Goal: Task Accomplishment & Management: Complete application form

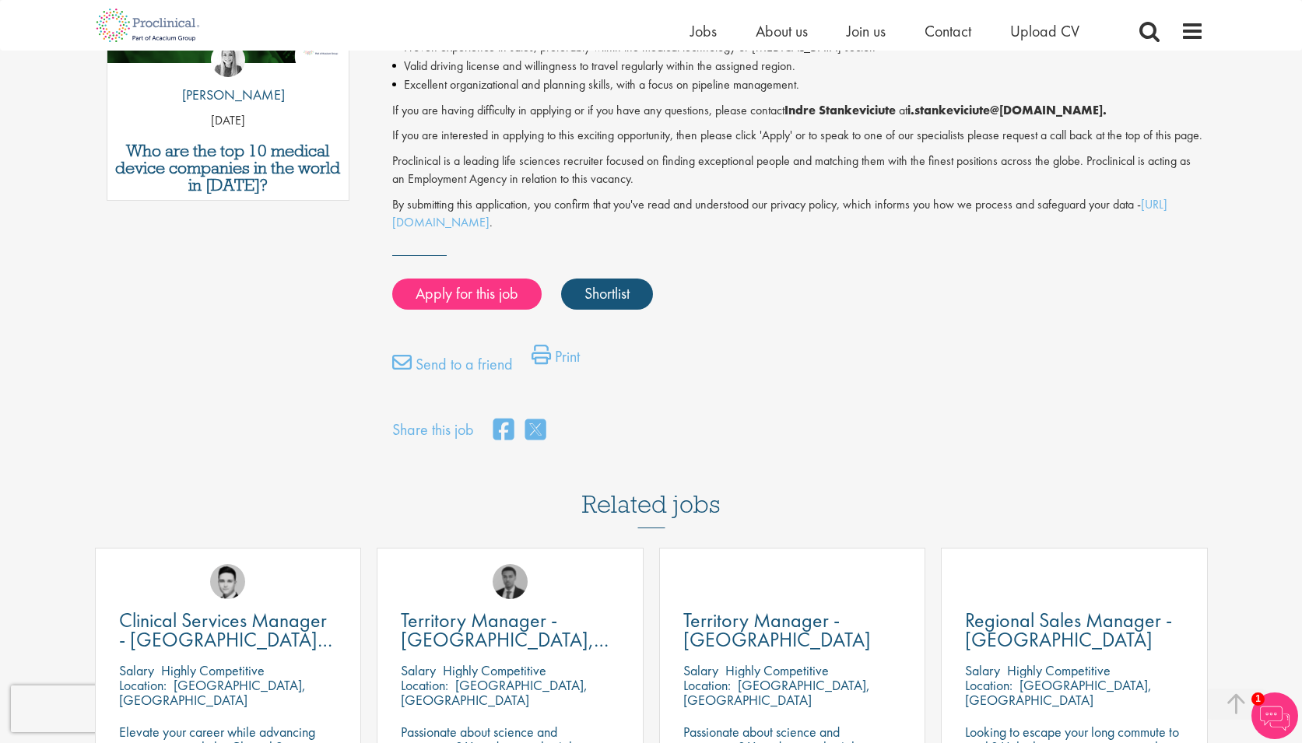
scroll to position [1054, 0]
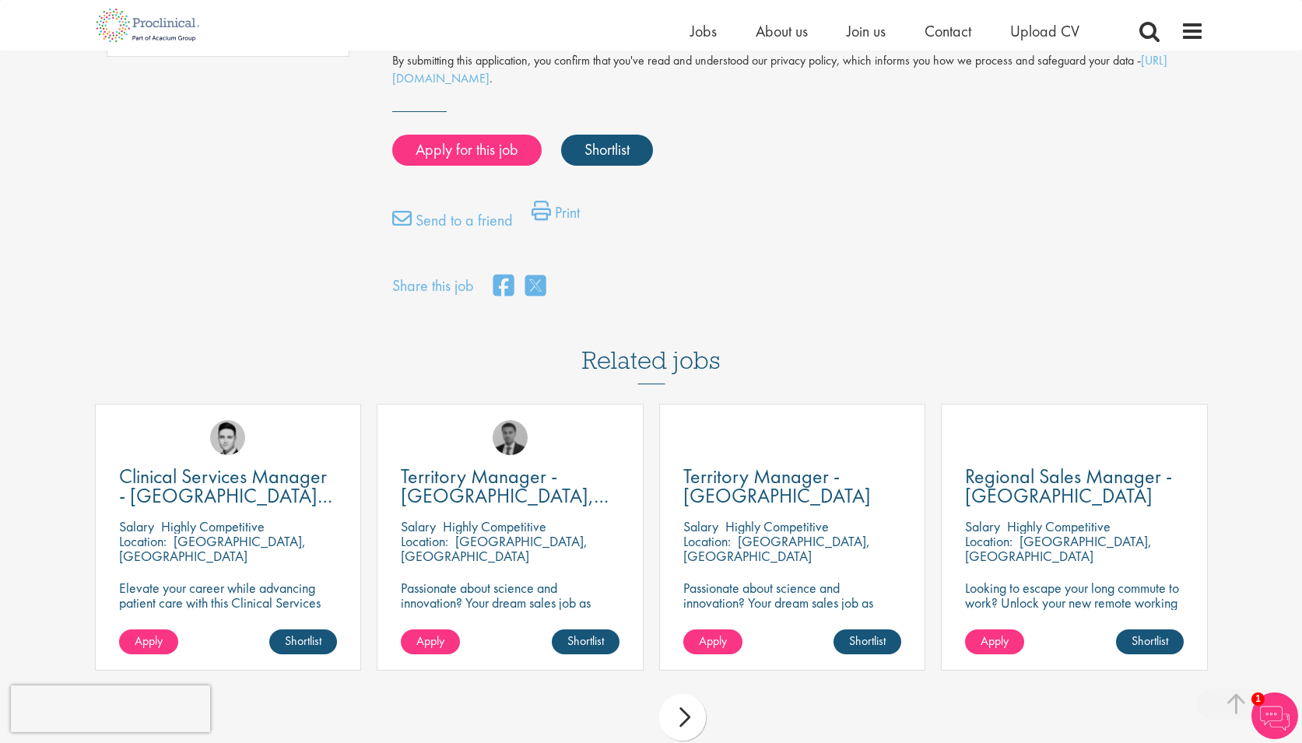
click at [687, 694] on div "next" at bounding box center [682, 717] width 47 height 47
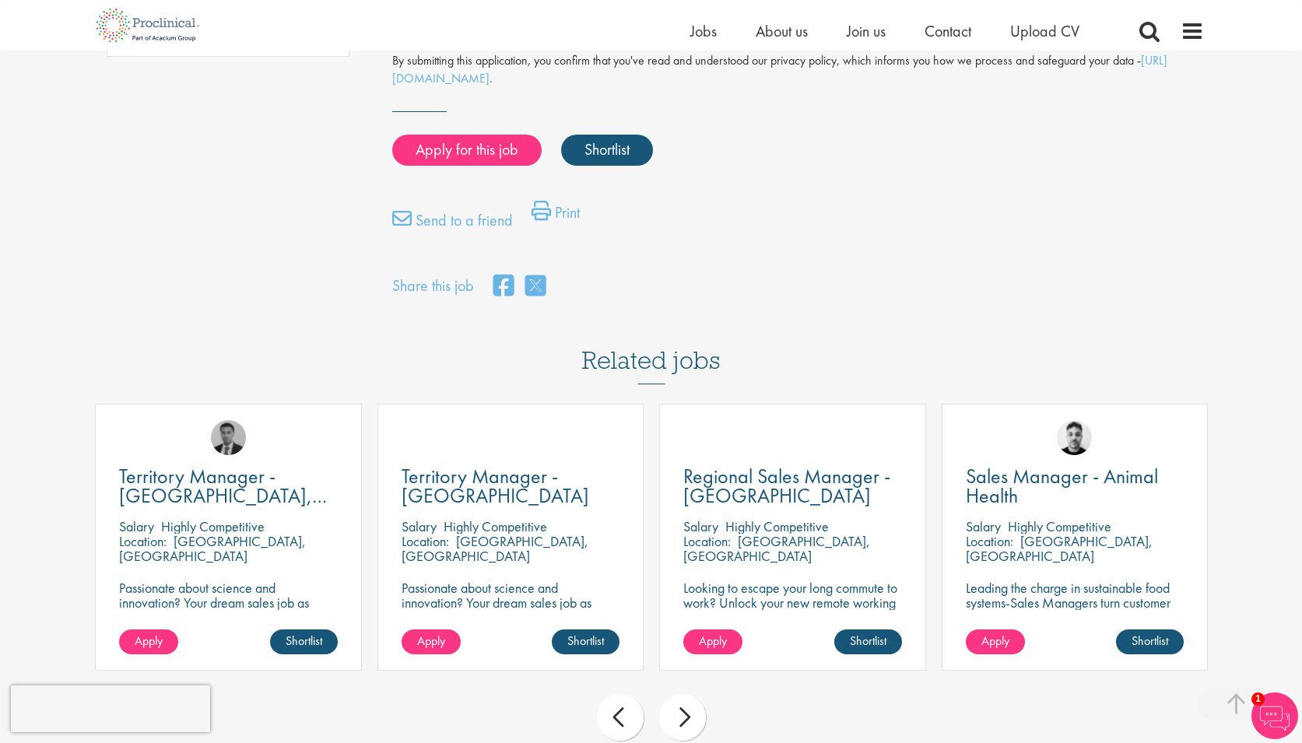
click at [688, 694] on div "next" at bounding box center [682, 717] width 47 height 47
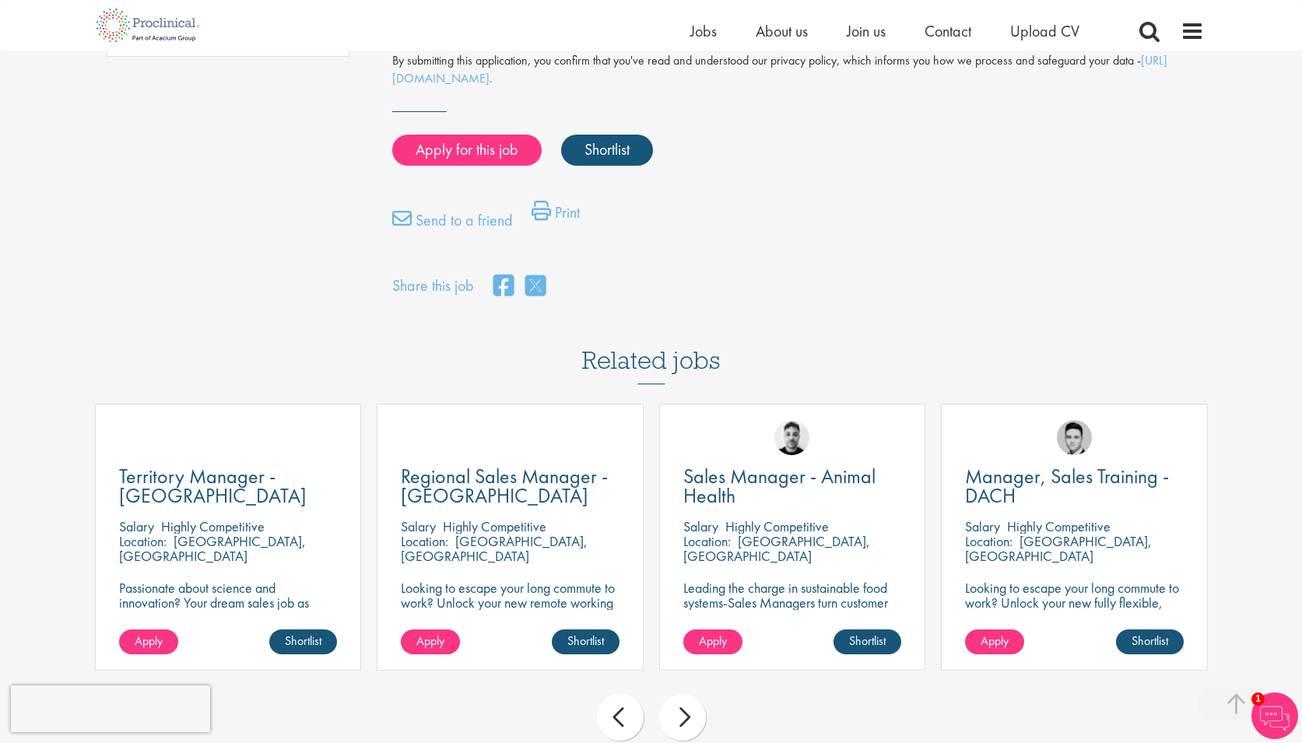
click at [693, 694] on div "next" at bounding box center [682, 717] width 47 height 47
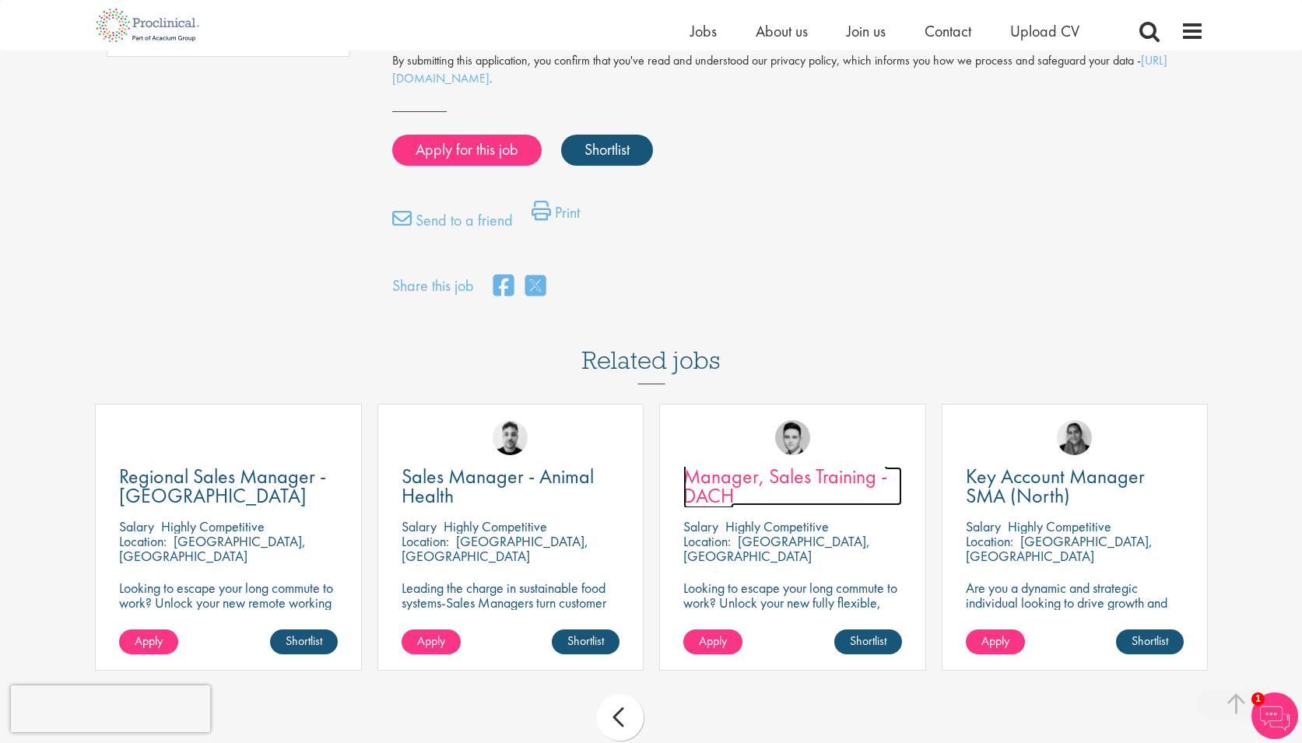
click at [732, 463] on span "Manager, Sales Training - DACH" at bounding box center [785, 486] width 204 height 46
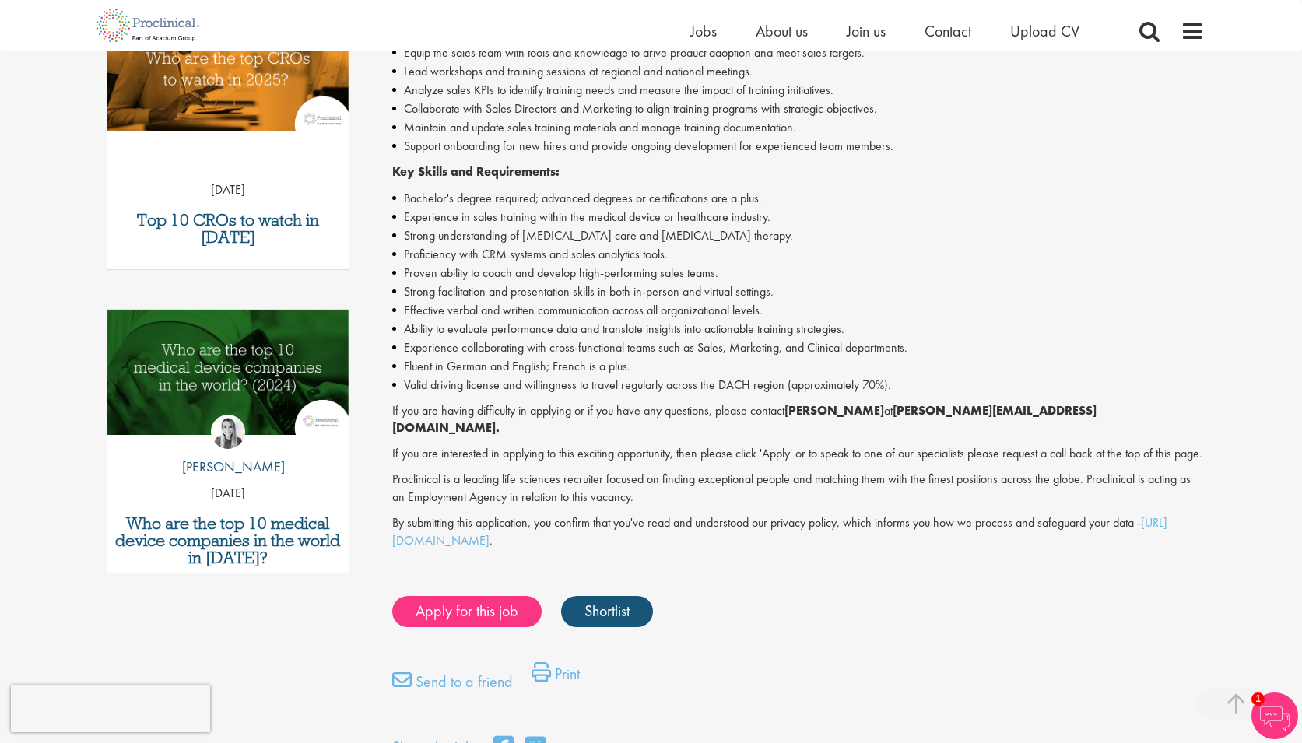
scroll to position [581, 0]
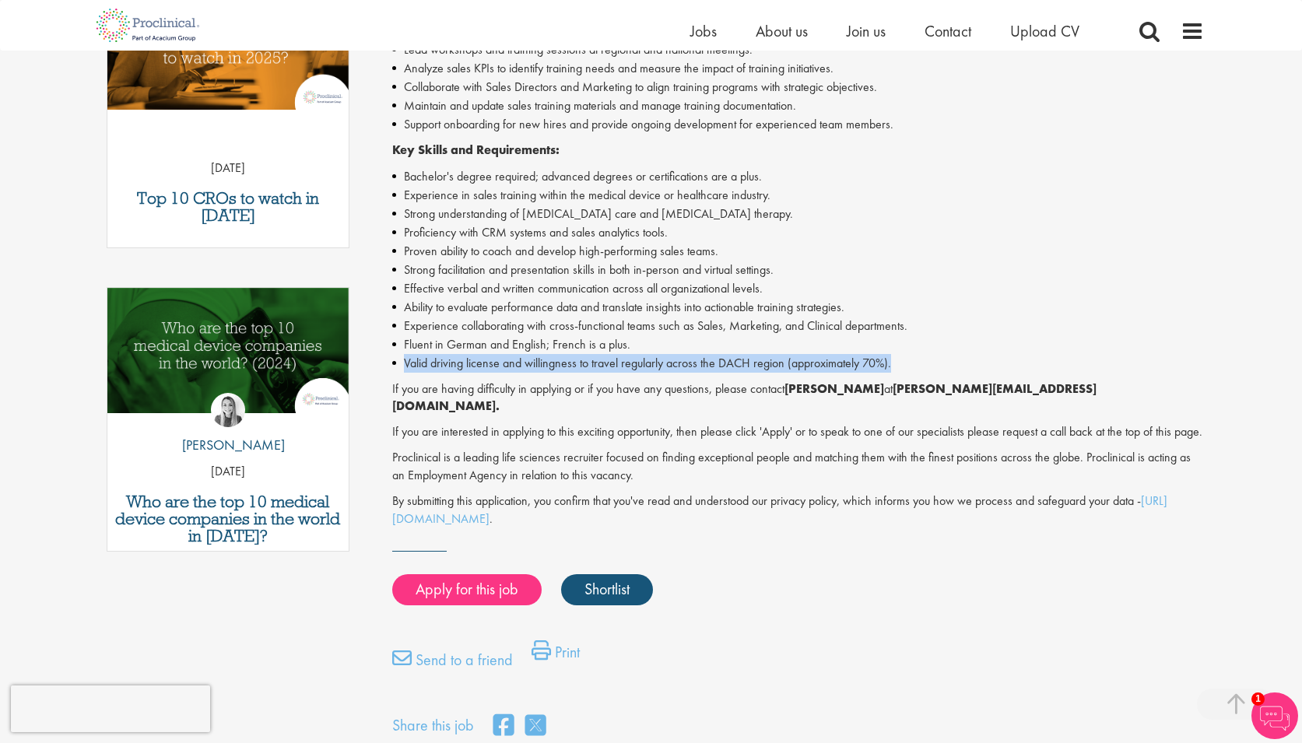
drag, startPoint x: 903, startPoint y: 363, endPoint x: 393, endPoint y: 360, distance: 509.8
click at [393, 360] on li "Valid driving license and willingness to travel regularly across the DACH regio…" at bounding box center [798, 363] width 812 height 19
copy li "Valid driving license and willingness to travel regularly across the DACH regio…"
click at [681, 530] on div "Manager, Sales Training - DACH Salary: Highly Competitive Job type: Permanent D…" at bounding box center [792, 167] width 847 height 1148
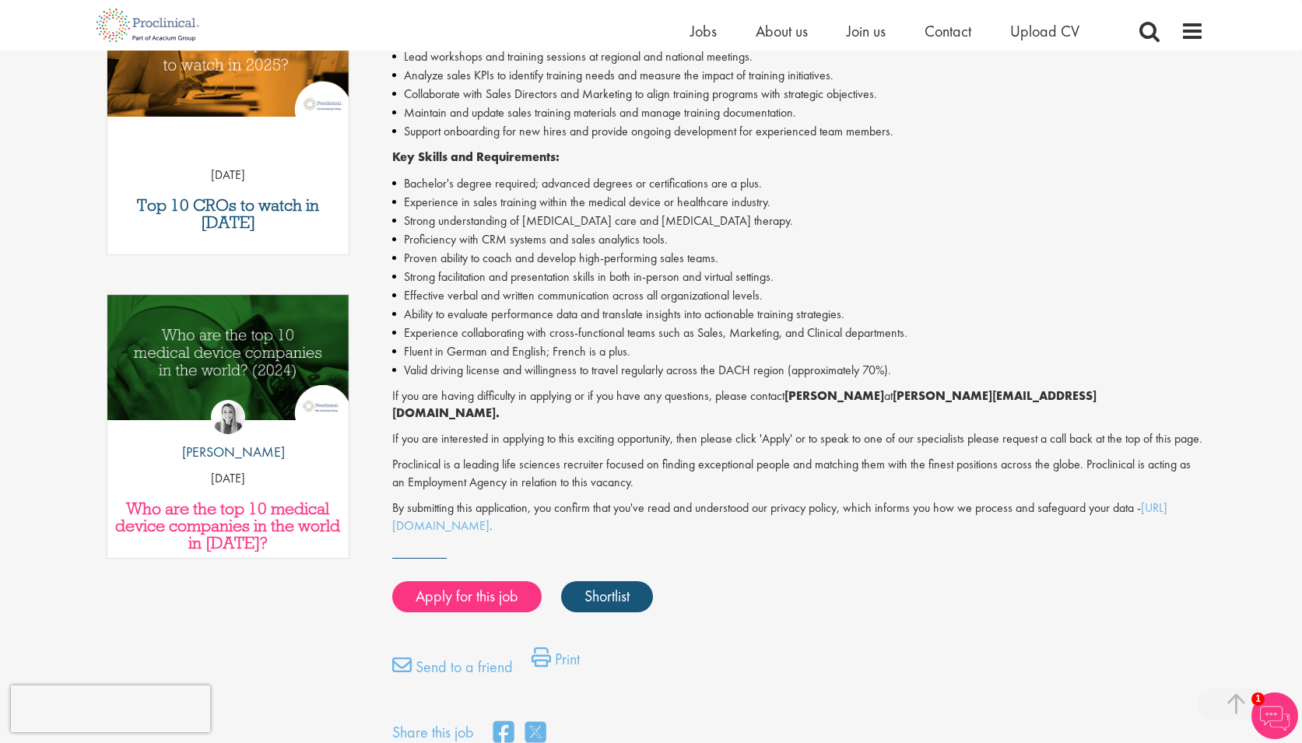
scroll to position [559, 0]
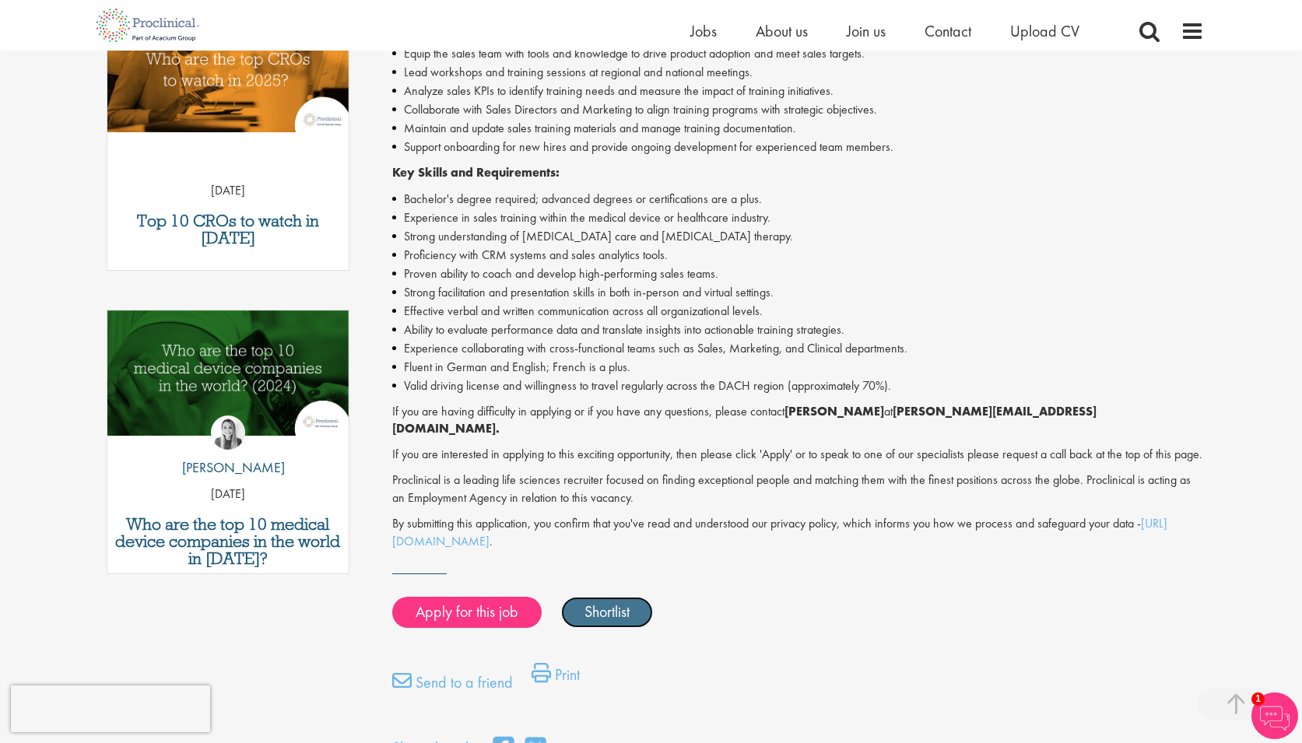
click at [596, 606] on link "Shortlist" at bounding box center [607, 612] width 92 height 31
click at [630, 614] on link "Shortlisted" at bounding box center [615, 612] width 108 height 31
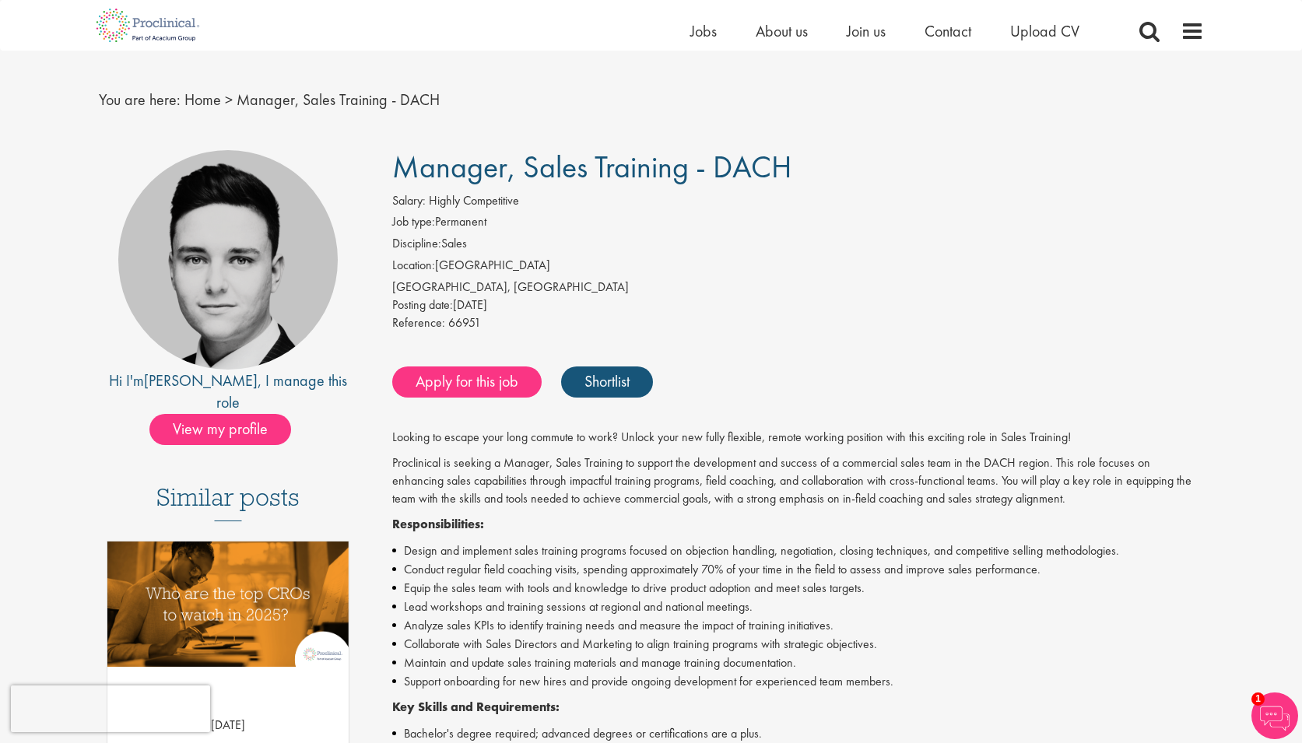
scroll to position [24, 0]
click at [1192, 27] on span at bounding box center [1192, 30] width 23 height 23
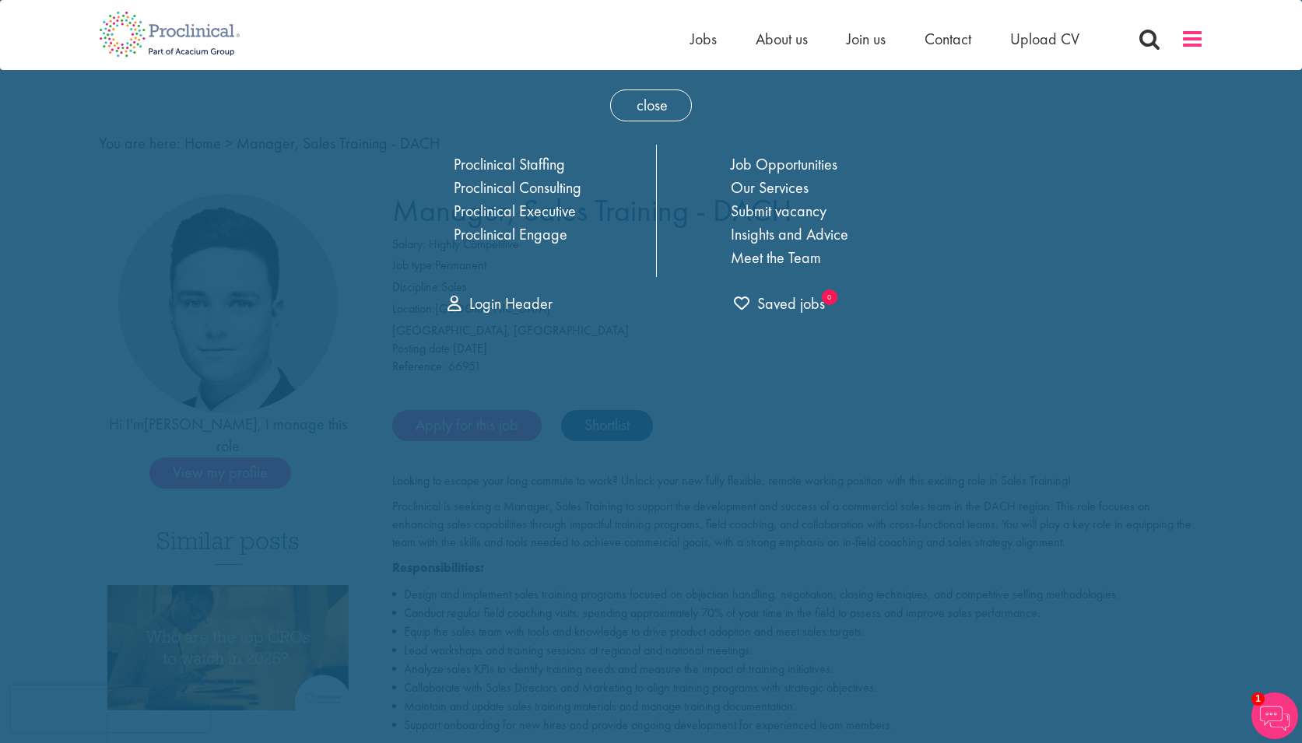
scroll to position [0, 0]
click at [345, 31] on div "Home Jobs About us Join us Contact Upload CV" at bounding box center [645, 29] width 1117 height 58
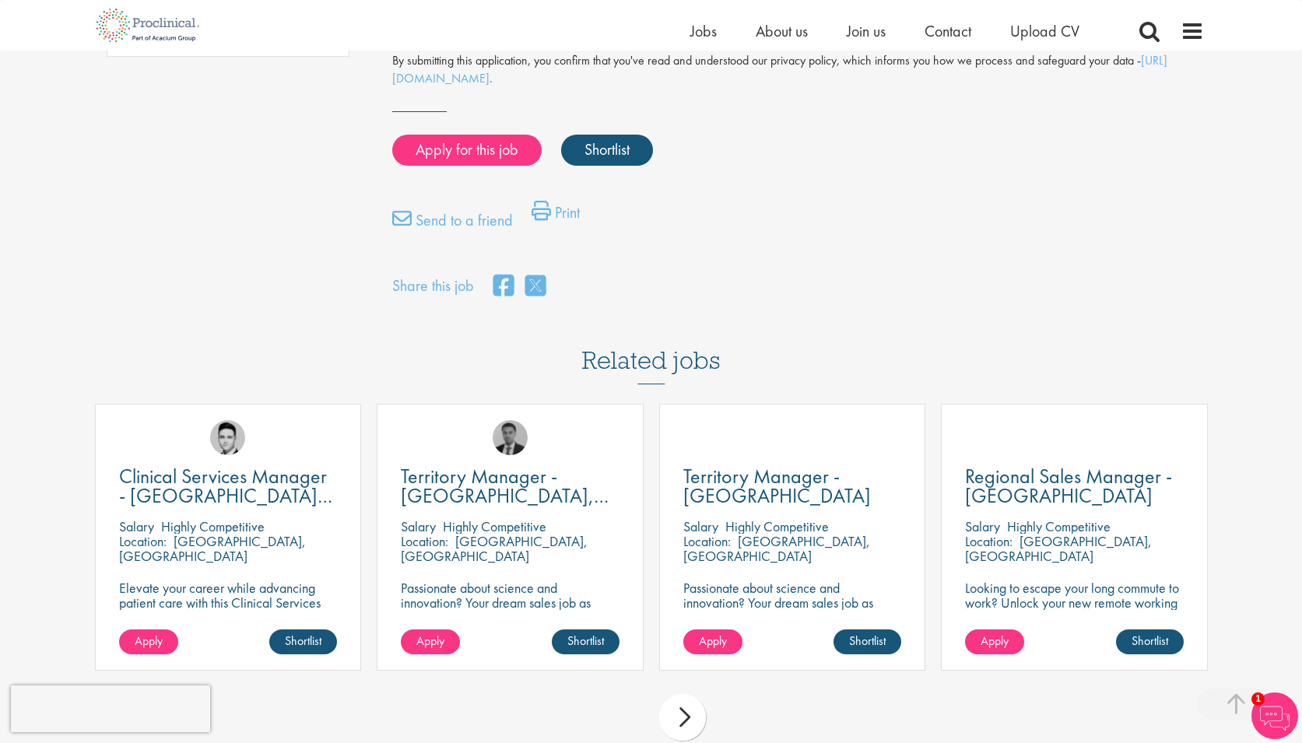
click at [684, 694] on div "next" at bounding box center [682, 717] width 47 height 47
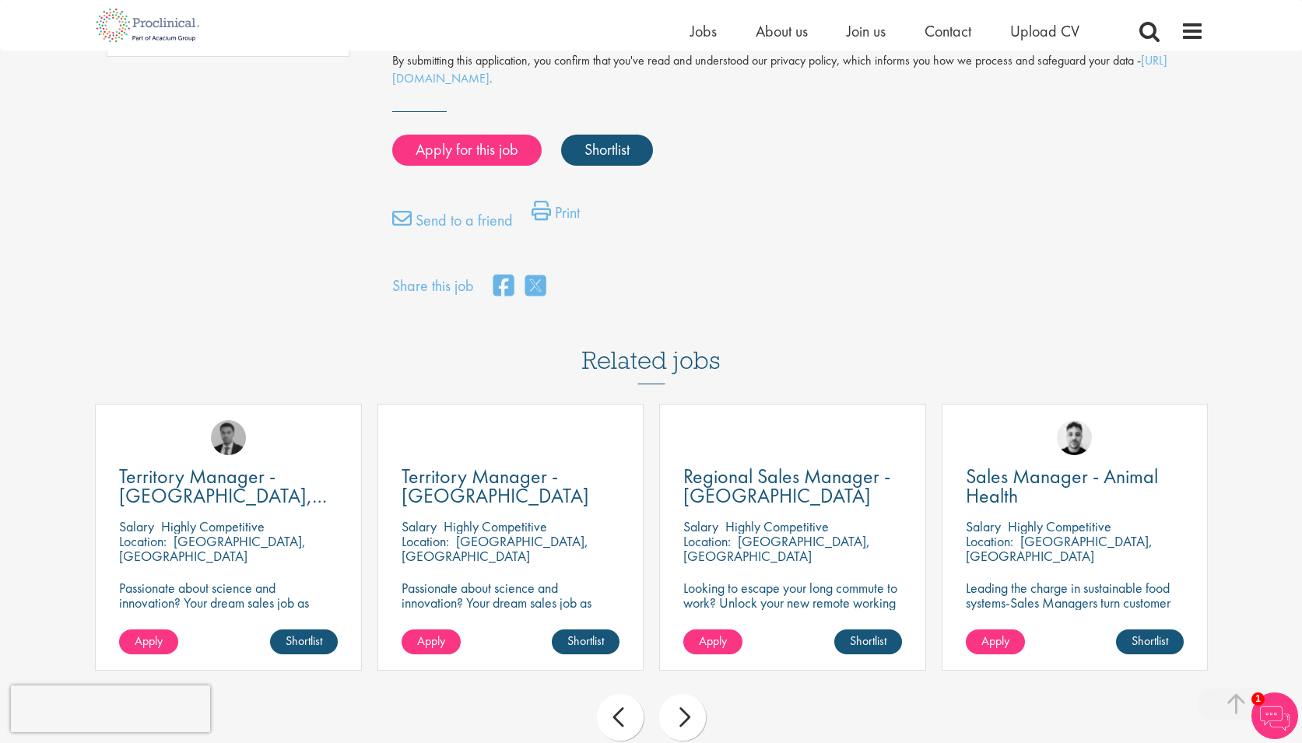
click at [692, 694] on div "next" at bounding box center [682, 717] width 47 height 47
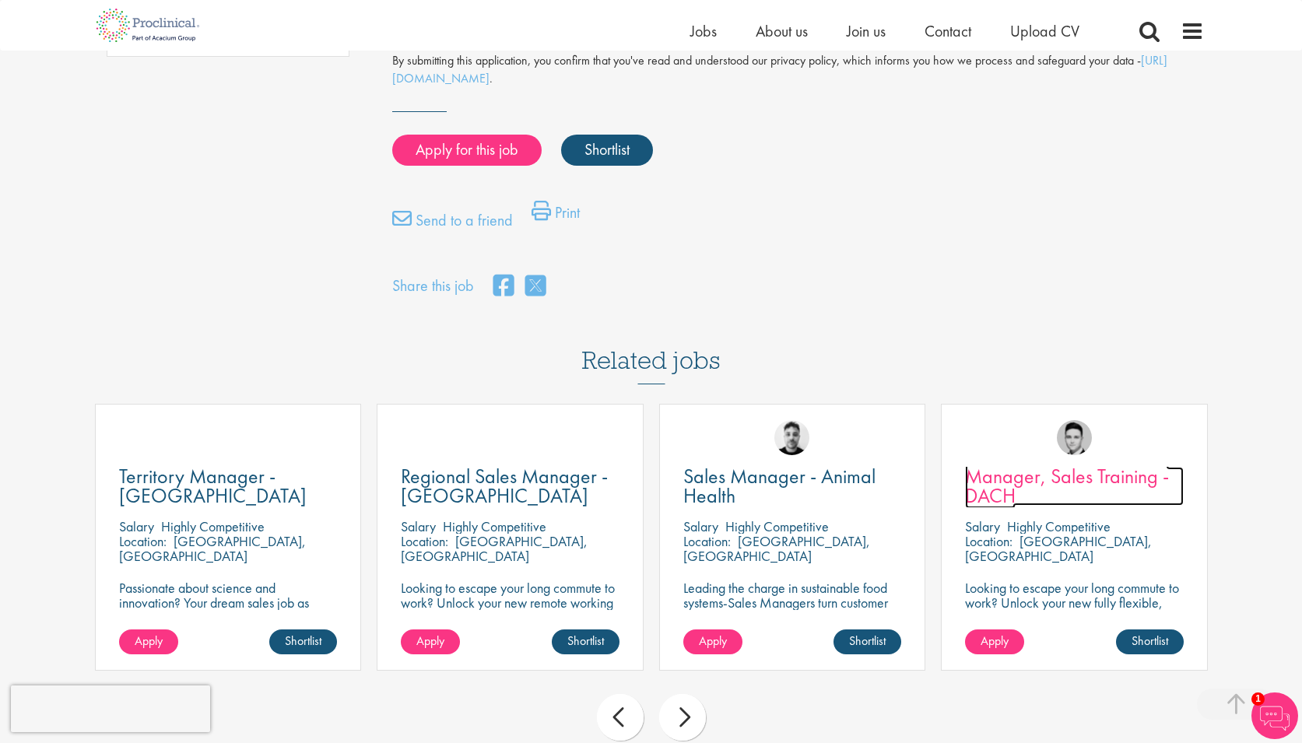
click at [1006, 463] on span "Manager, Sales Training - DACH" at bounding box center [1067, 486] width 204 height 46
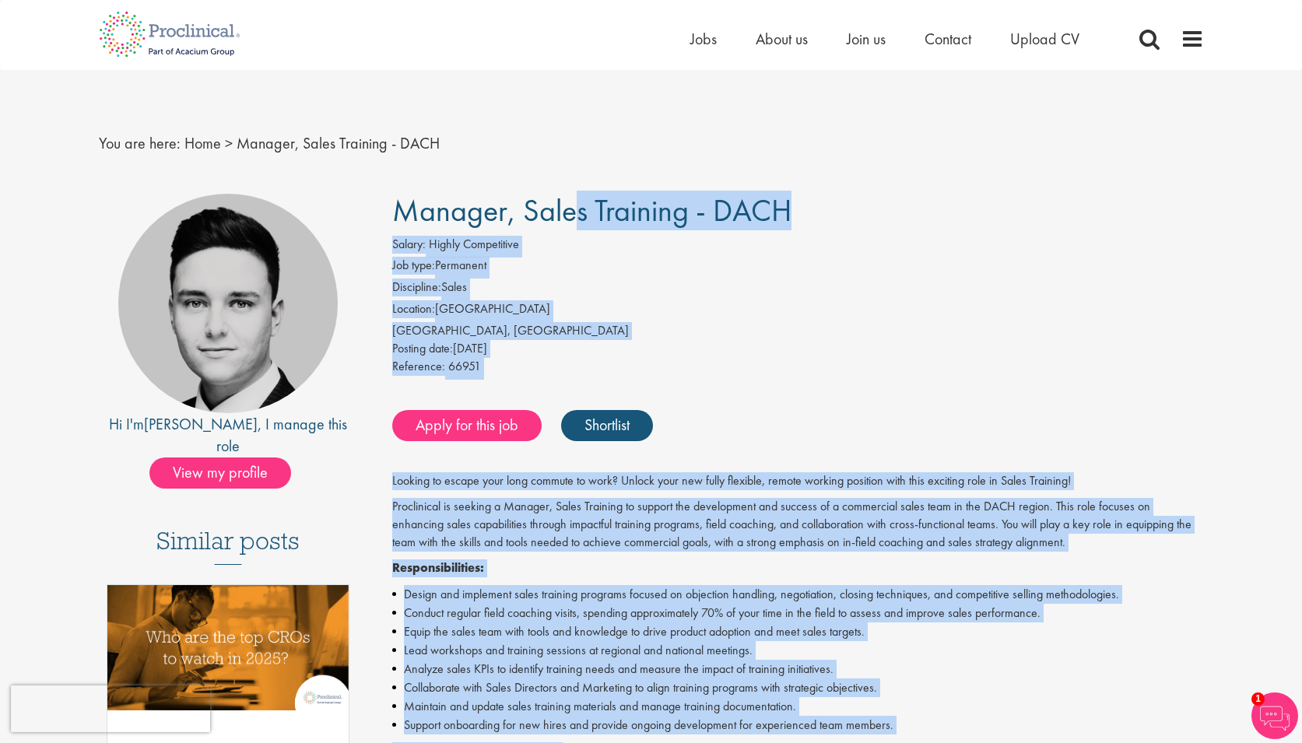
drag, startPoint x: 592, startPoint y: 498, endPoint x: 400, endPoint y: 209, distance: 346.5
copy div "Manager, Sales Training - DACH Salary: Highly Competitive Job type: Permanent D…"
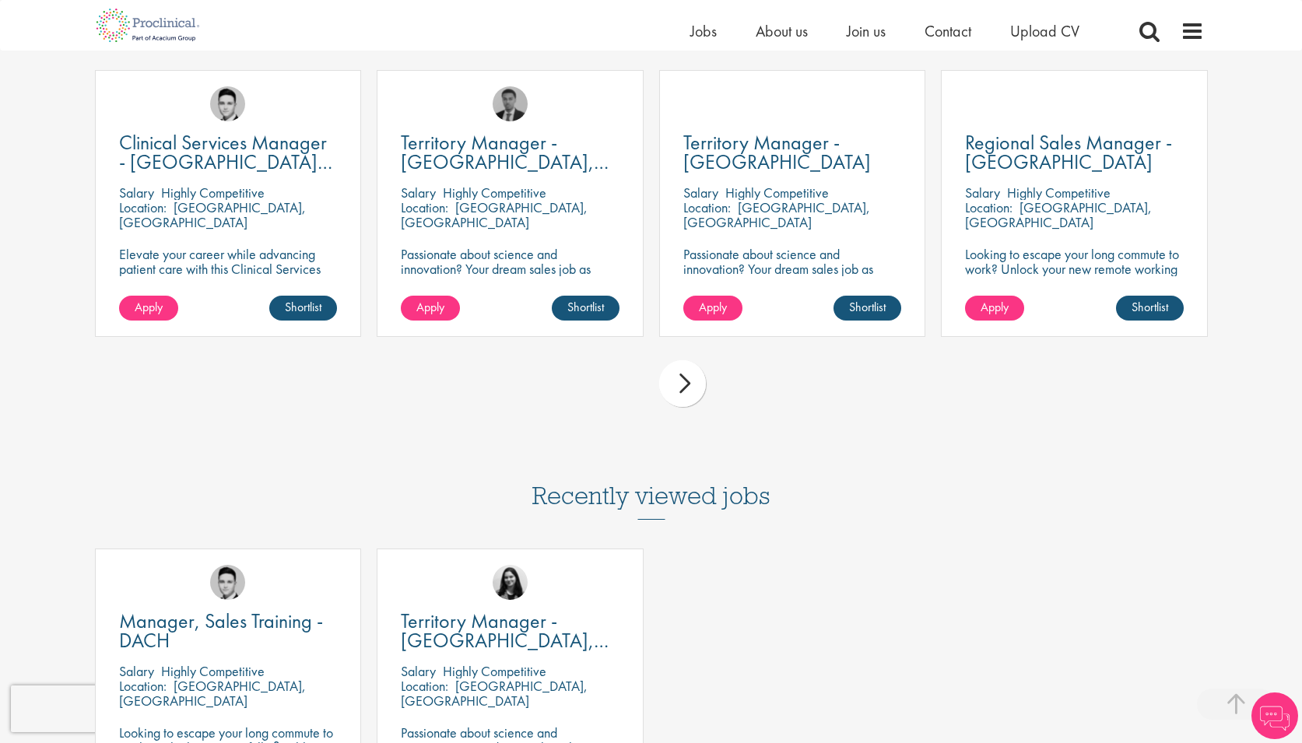
scroll to position [1479, 0]
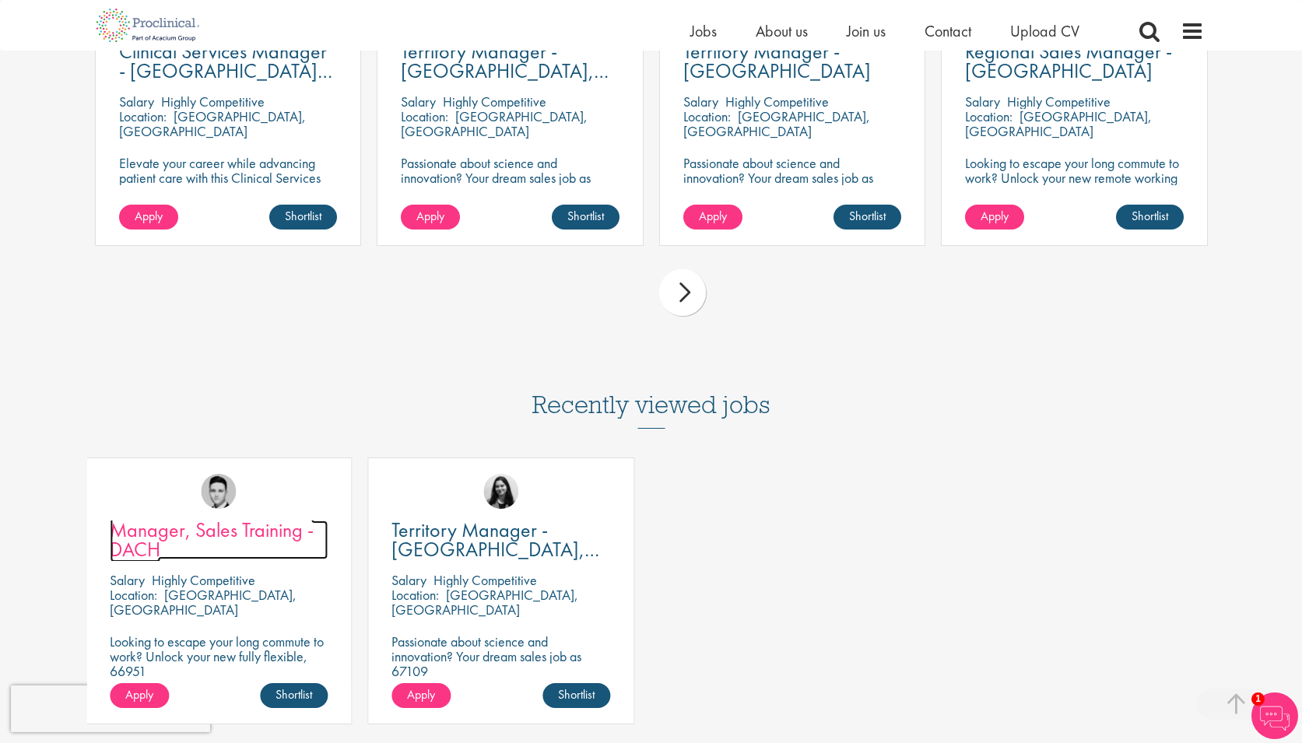
drag, startPoint x: 188, startPoint y: 507, endPoint x: 168, endPoint y: 493, distance: 24.4
click at [152, 521] on link "Manager, Sales Training - DACH" at bounding box center [219, 540] width 219 height 39
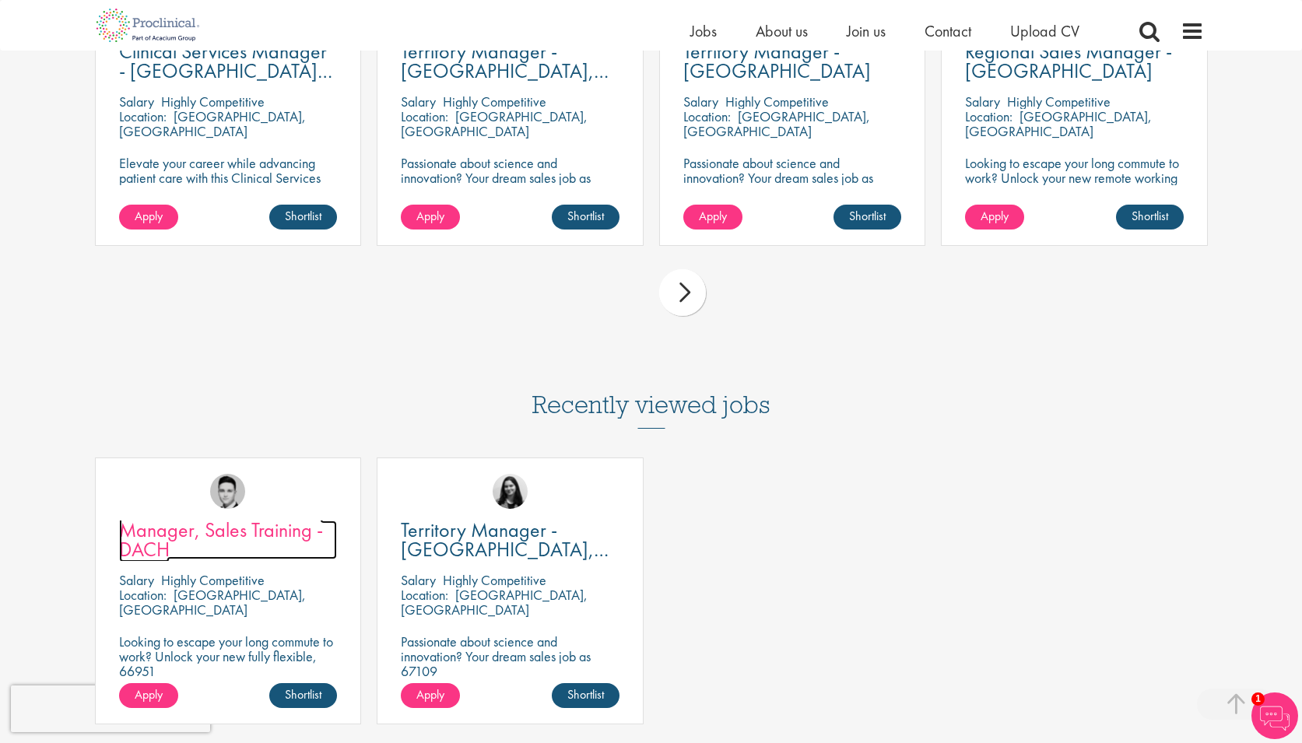
click at [195, 517] on span "Manager, Sales Training - DACH" at bounding box center [221, 540] width 204 height 46
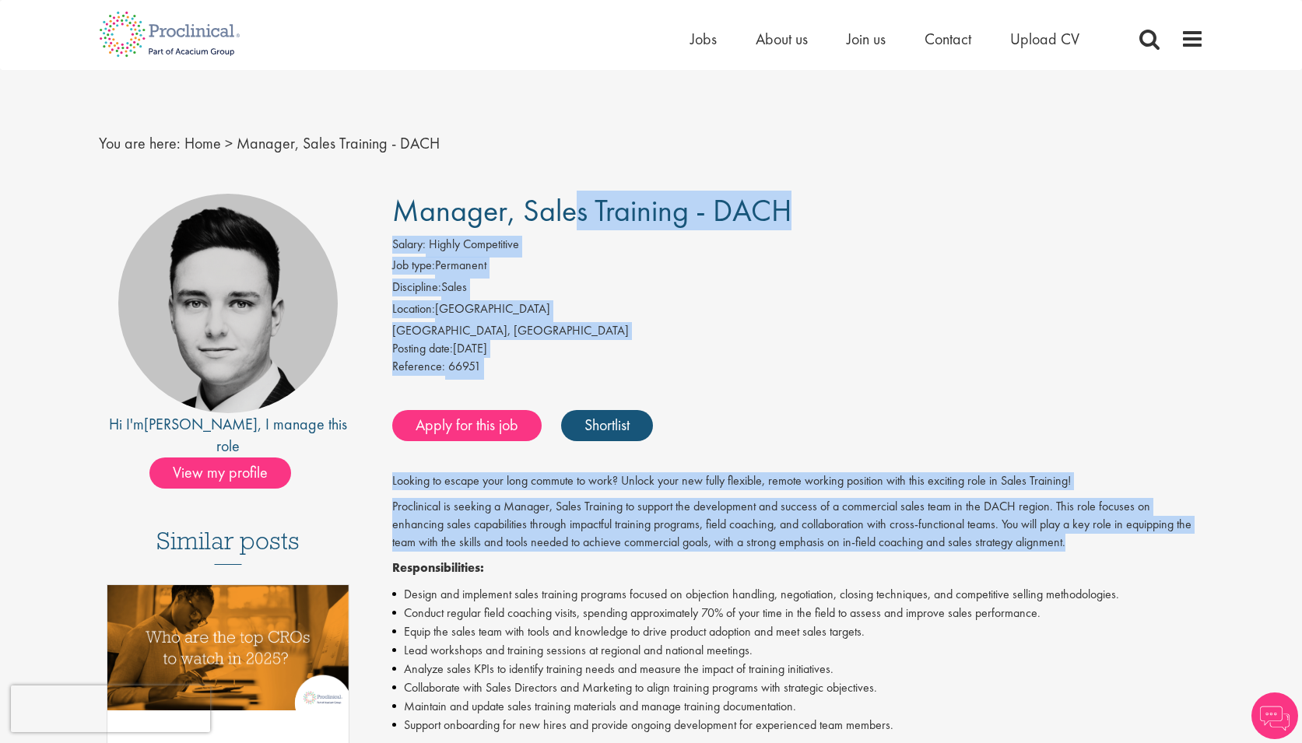
drag, startPoint x: 903, startPoint y: 542, endPoint x: 396, endPoint y: 207, distance: 607.3
copy div "Manager, Sales Training - DACH Salary: Highly Competitive Job type: Permanent D…"
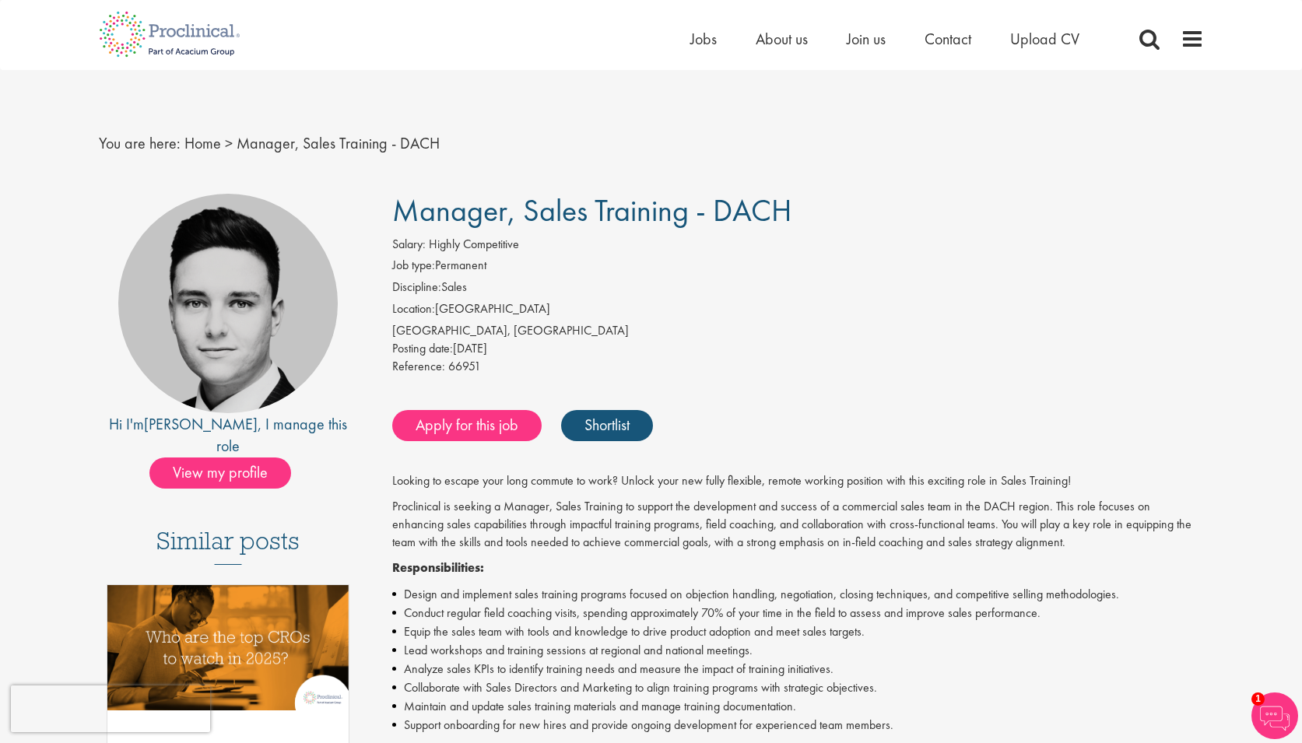
drag, startPoint x: 823, startPoint y: 221, endPoint x: 761, endPoint y: 142, distance: 100.4
click at [823, 219] on h1 "Manager, Sales Training - DACH" at bounding box center [798, 211] width 812 height 34
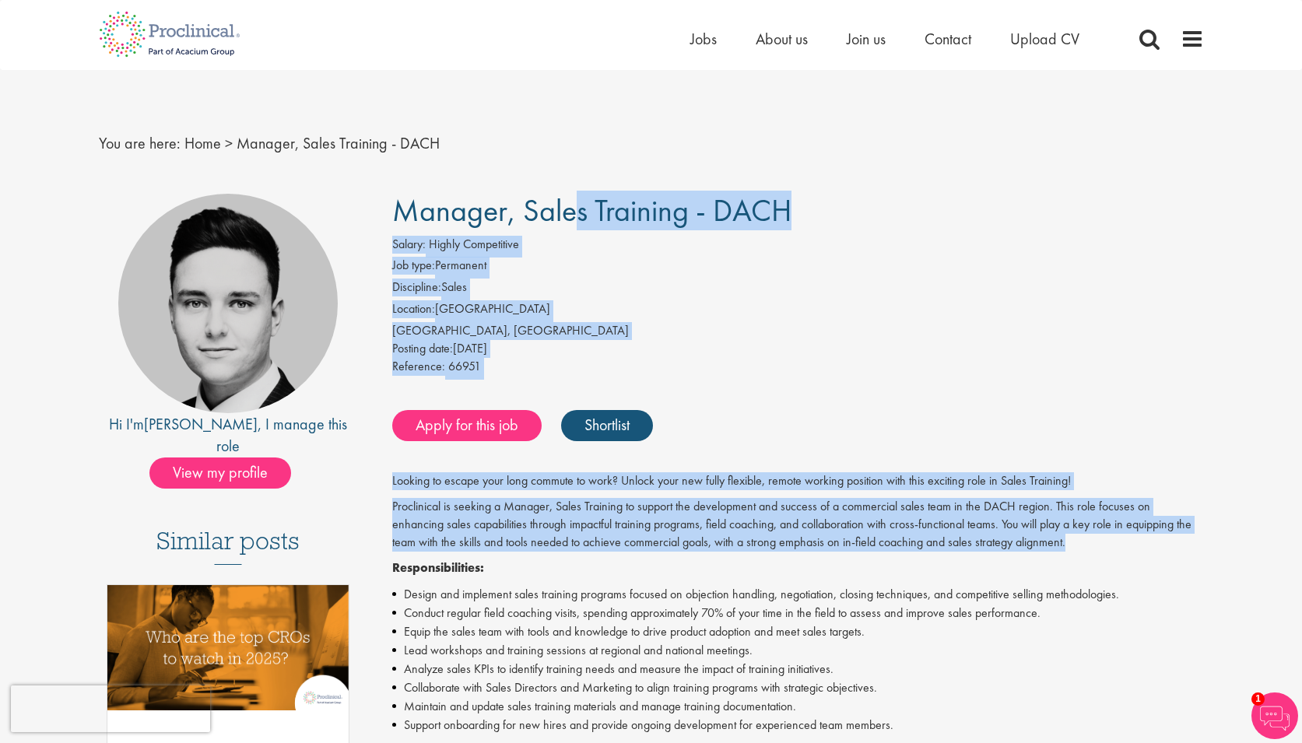
drag, startPoint x: 951, startPoint y: 553, endPoint x: 404, endPoint y: 211, distance: 645.5
copy div "Manager, Sales Training - DACH Salary: Highly Competitive Job type: Permanent D…"
click at [465, 518] on p "Proclinical is seeking a Manager, Sales Training to support the development and…" at bounding box center [798, 525] width 812 height 54
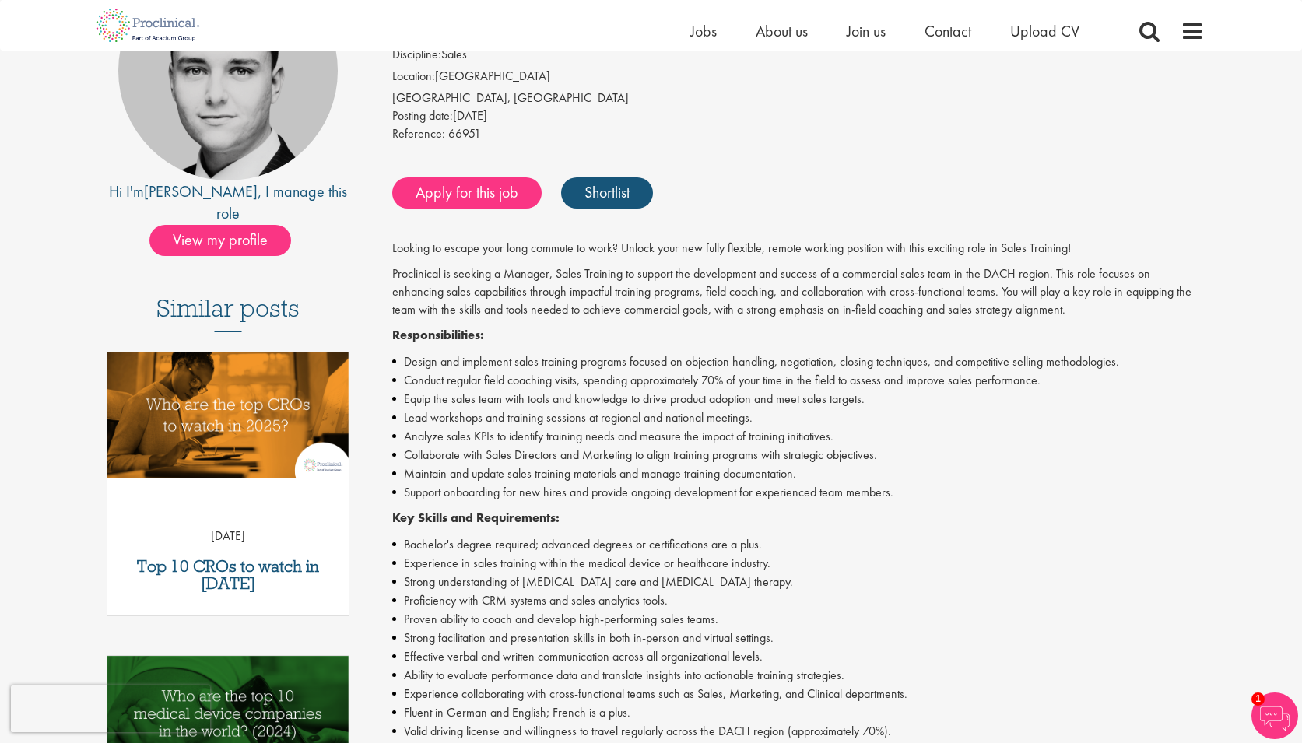
scroll to position [217, 0]
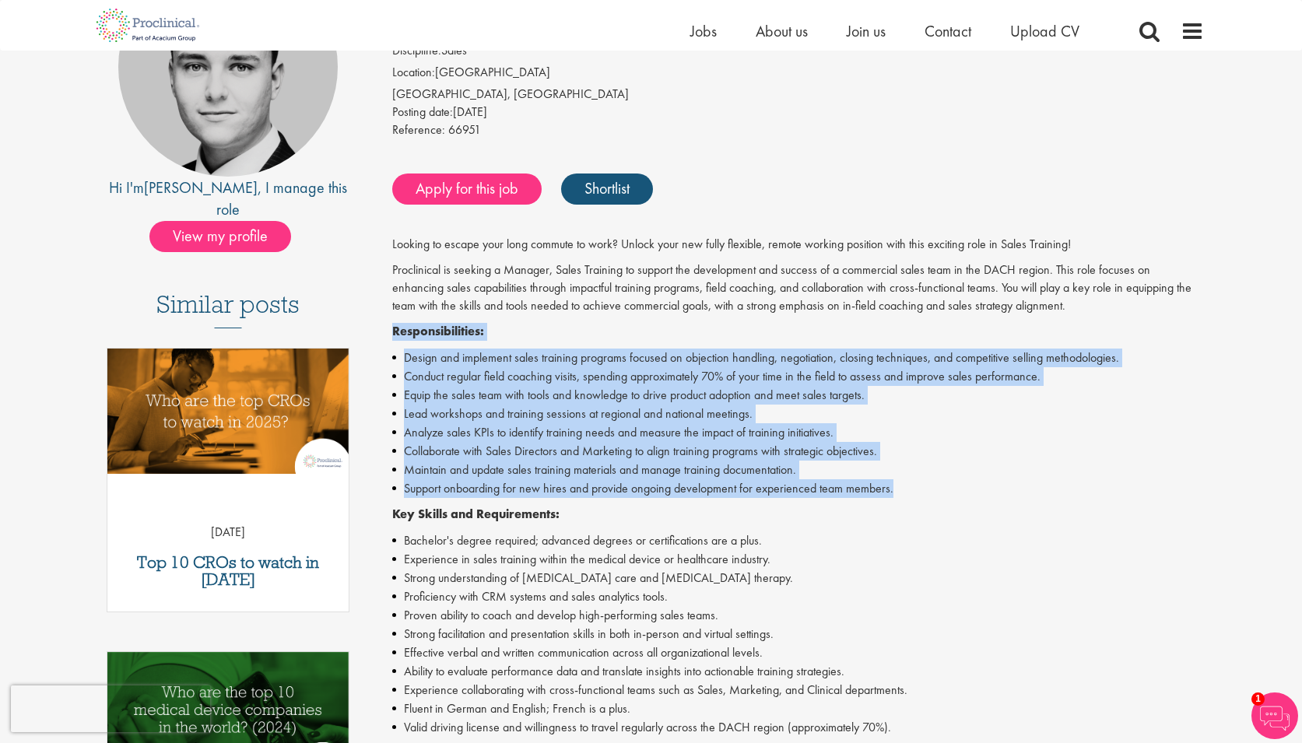
drag, startPoint x: 918, startPoint y: 481, endPoint x: 378, endPoint y: 328, distance: 560.6
click at [378, 328] on div "Manager, Sales Training - DACH Salary: Highly Competitive Job type: Permanent D…" at bounding box center [792, 531] width 847 height 1148
copy div "Responsibilities: Design and implement sales training programs focused on objec…"
click at [889, 476] on li "Maintain and update sales training materials and manage training documentation." at bounding box center [798, 470] width 812 height 19
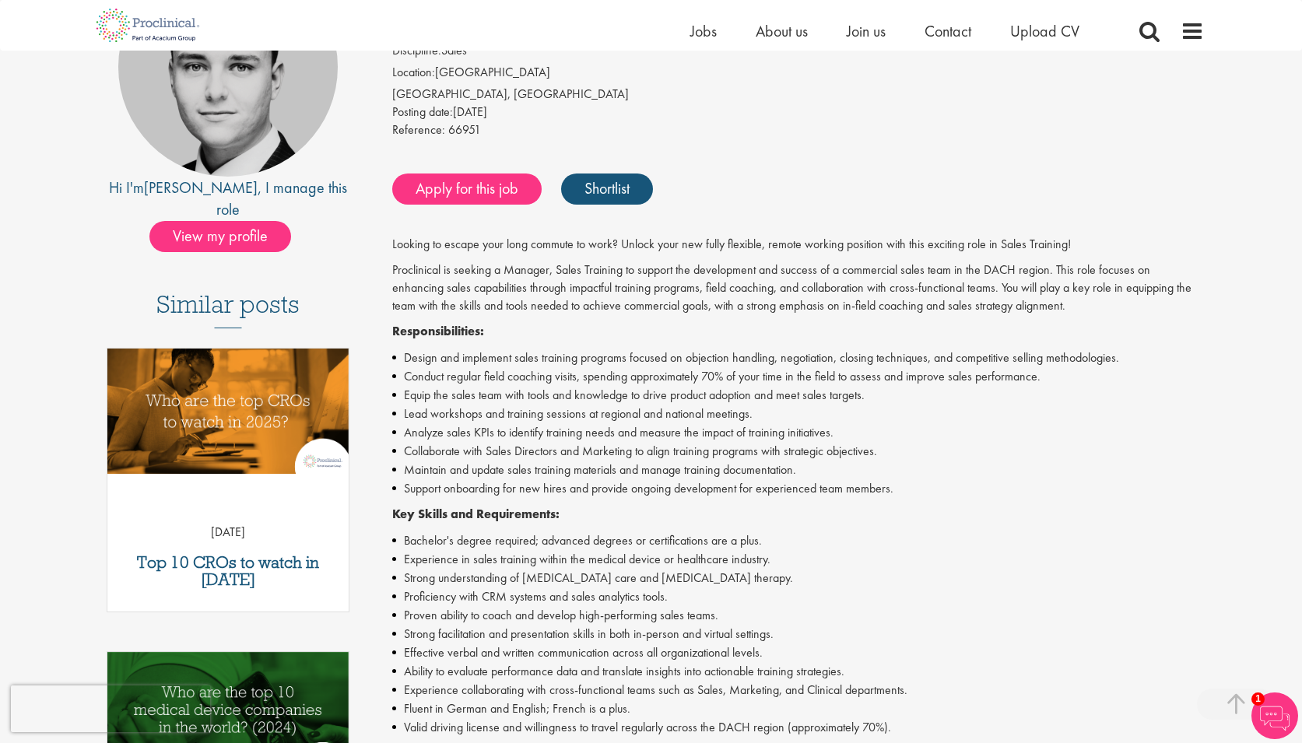
scroll to position [502, 0]
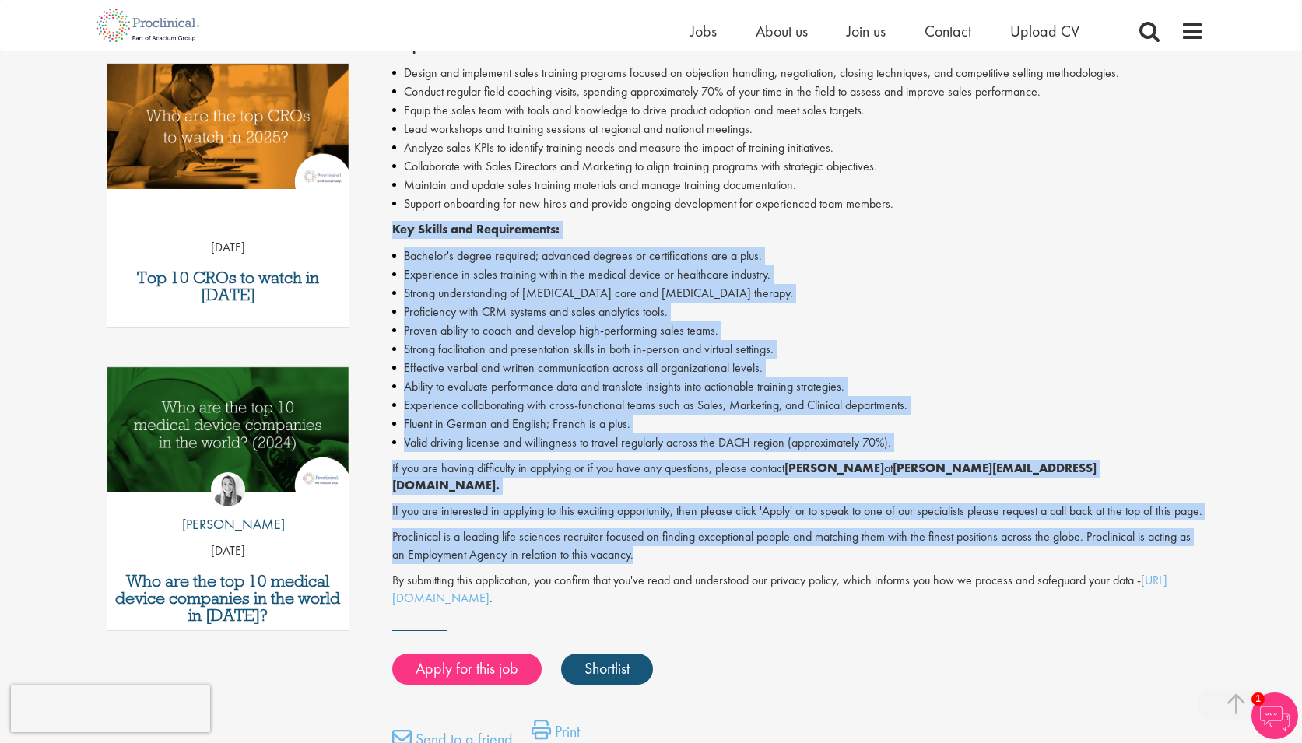
drag, startPoint x: 650, startPoint y: 555, endPoint x: 382, endPoint y: 237, distance: 415.4
click at [370, 229] on div "Manager, Sales Training - DACH Salary: Highly Competitive Job type: Permanent D…" at bounding box center [792, 246] width 847 height 1148
copy div "Key Skills and Requirements: Bachelor's degree required; advanced degrees or ce…"
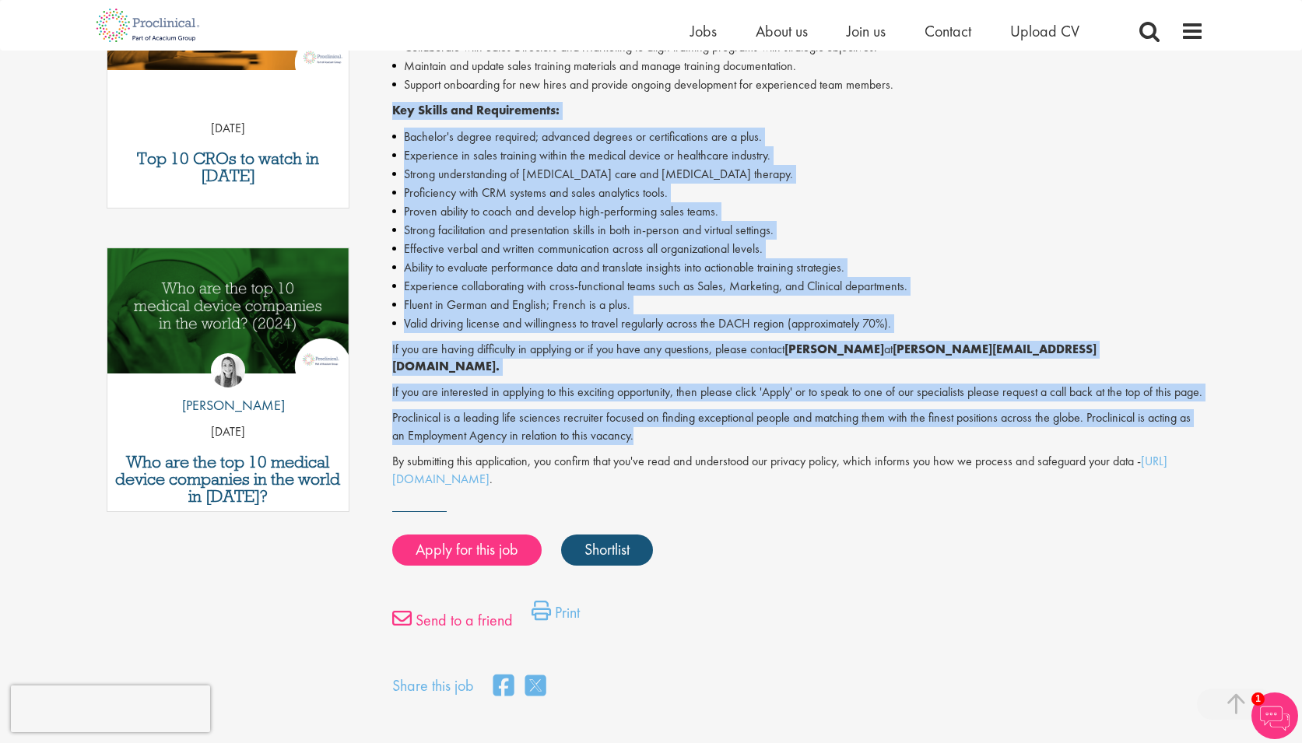
scroll to position [639, 0]
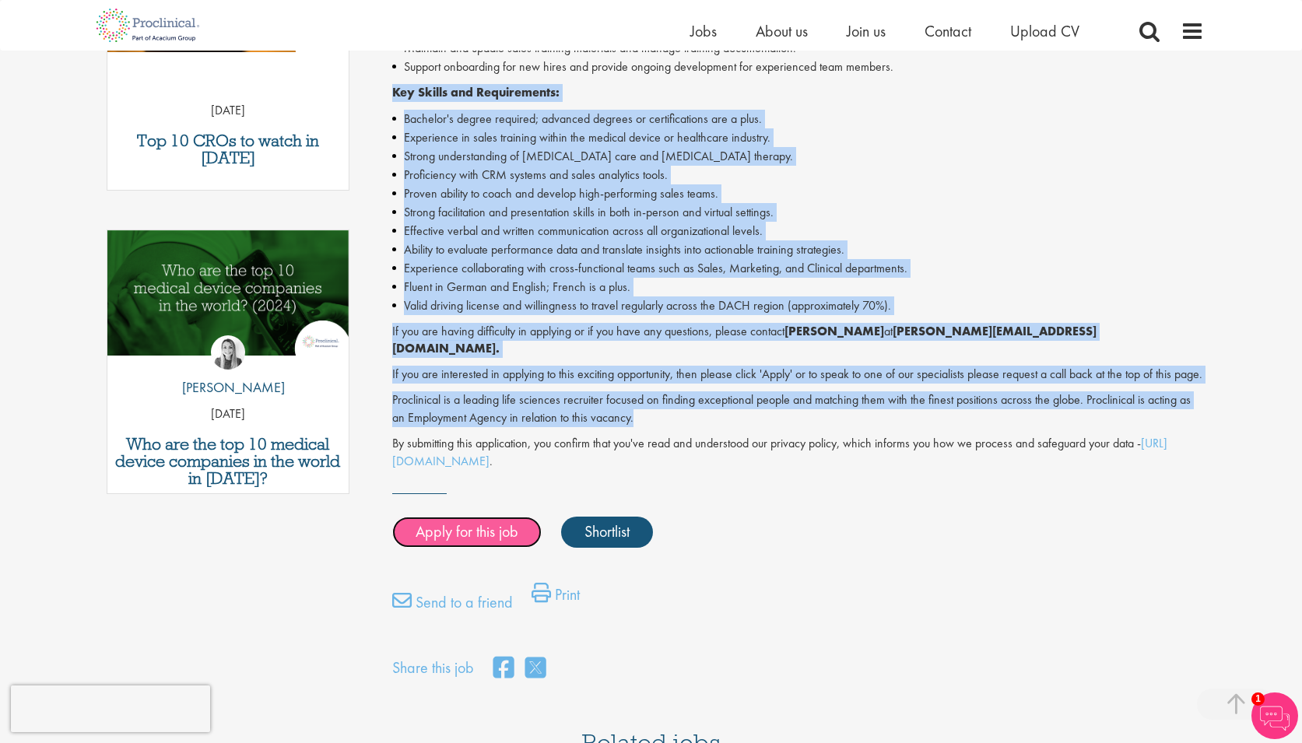
click at [448, 539] on link "Apply for this job" at bounding box center [466, 532] width 149 height 31
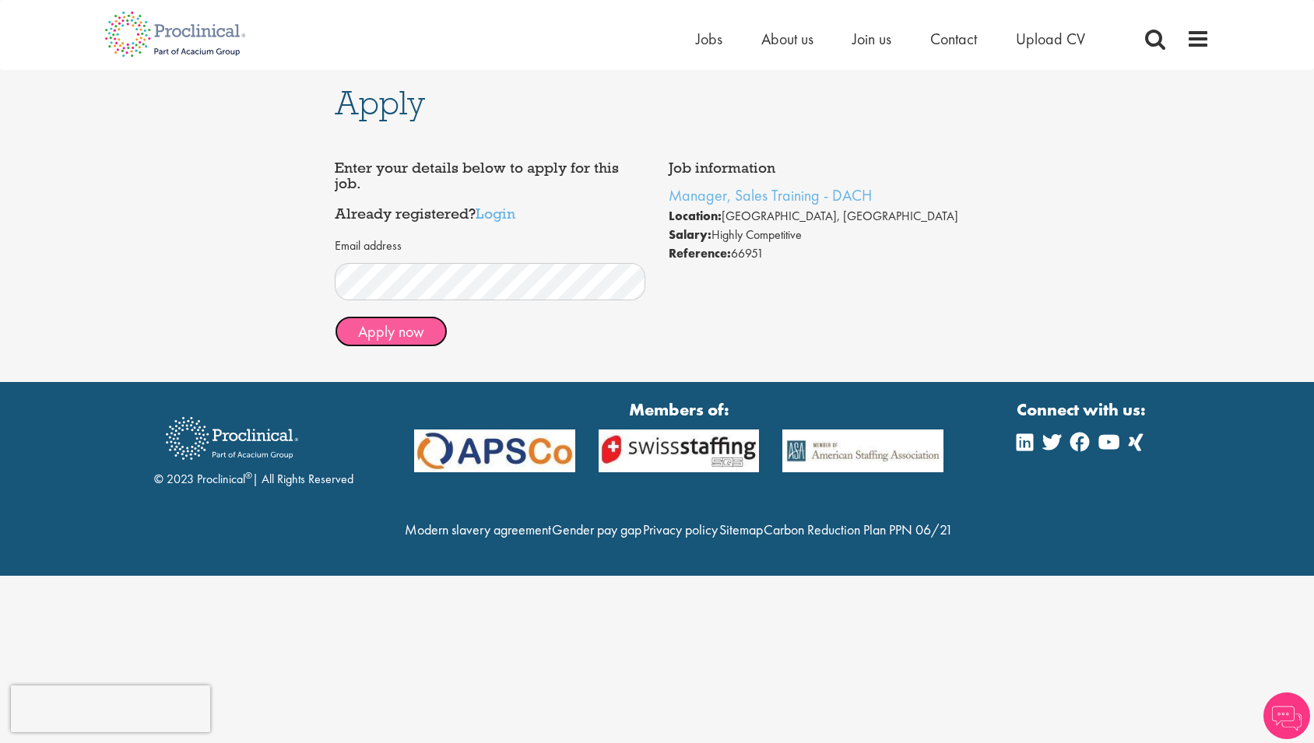
click at [401, 330] on button "Apply now" at bounding box center [391, 331] width 113 height 31
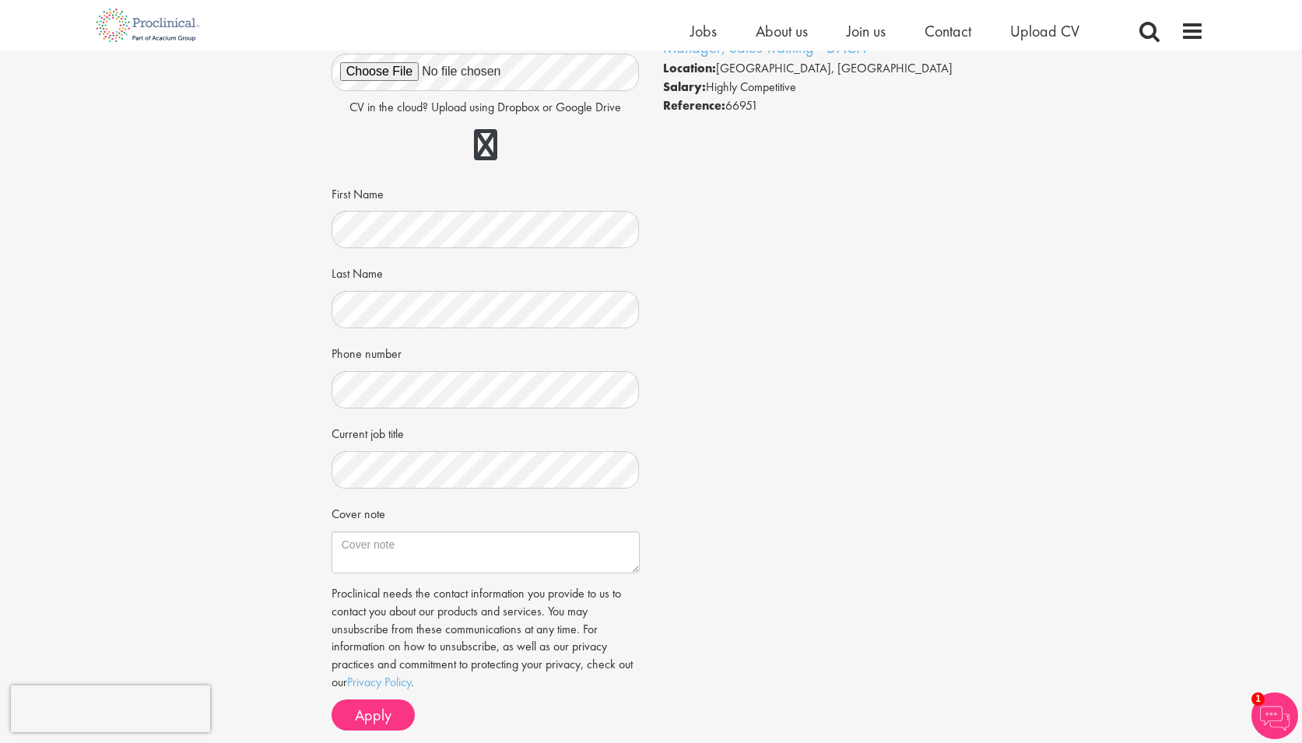
scroll to position [104, 0]
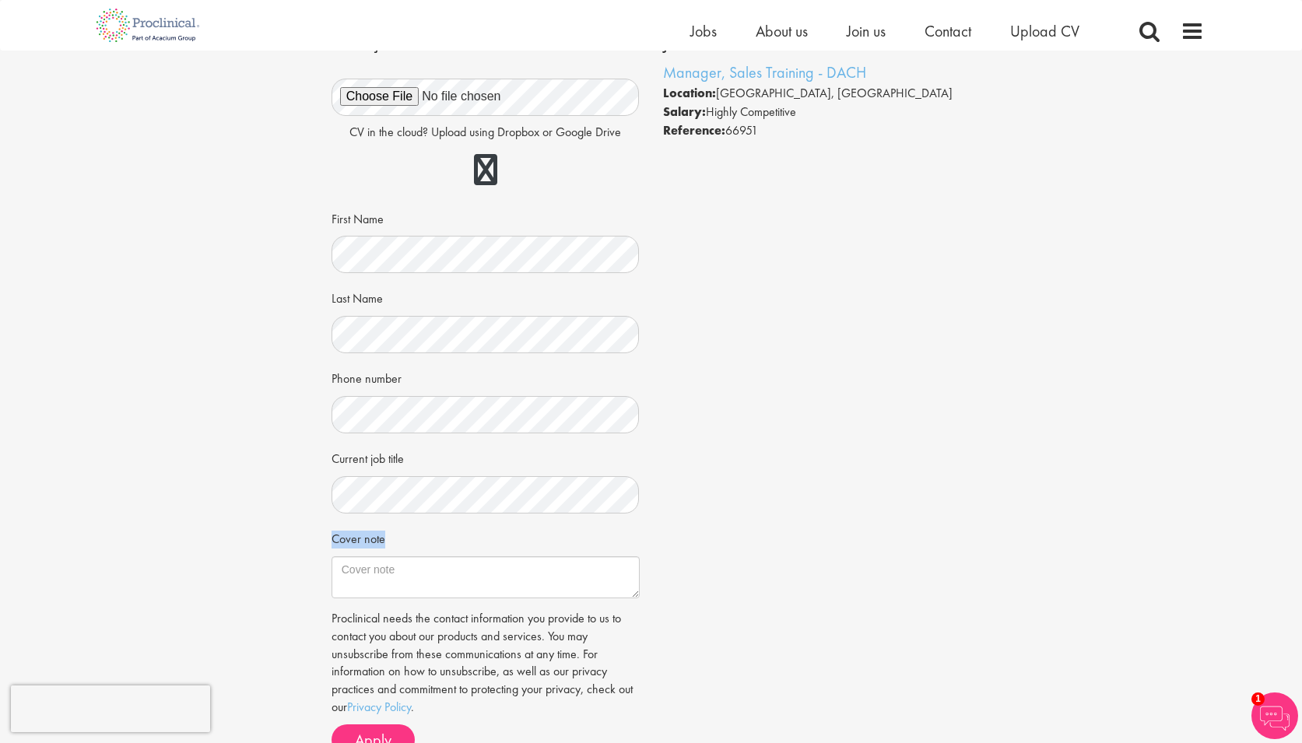
drag, startPoint x: 390, startPoint y: 539, endPoint x: 324, endPoint y: 536, distance: 66.2
click at [320, 538] on div "Apply Job information Manager, Sales Training - DACH Location: [GEOGRAPHIC_DATA…" at bounding box center [651, 369] width 663 height 844
copy label "Cover note"
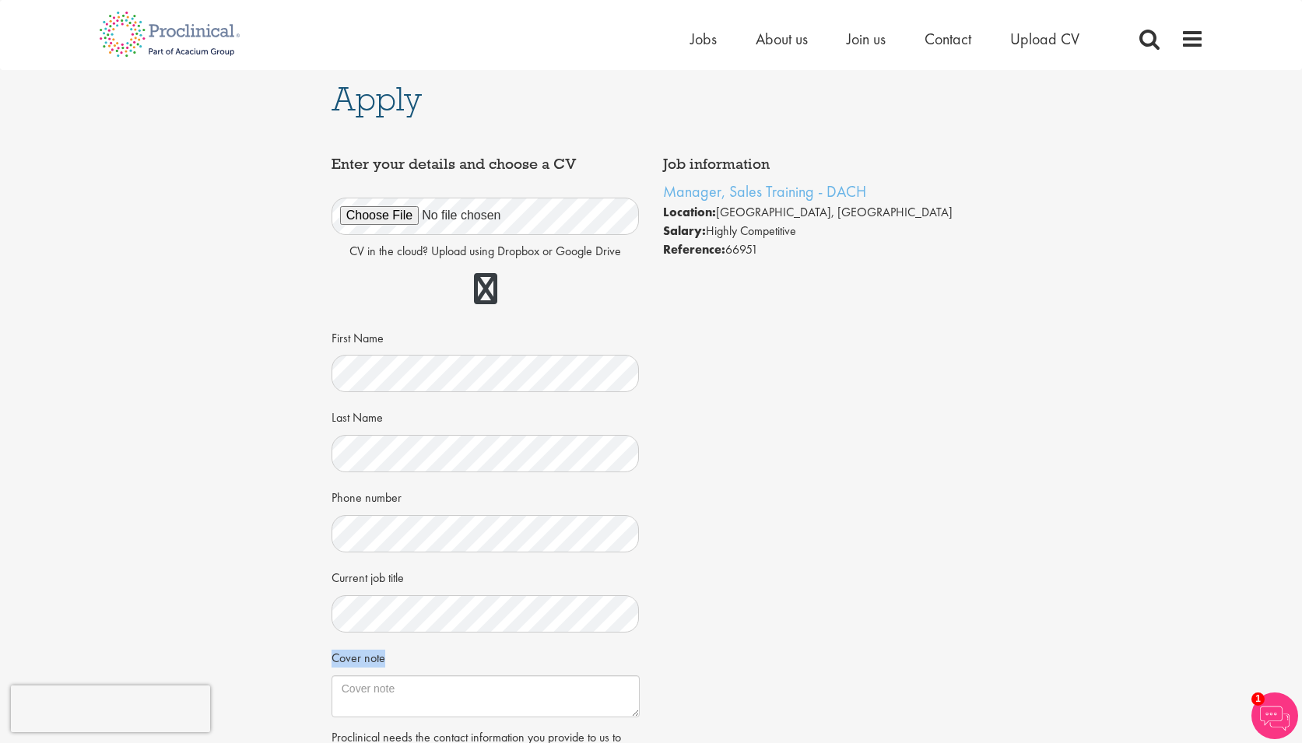
scroll to position [0, 0]
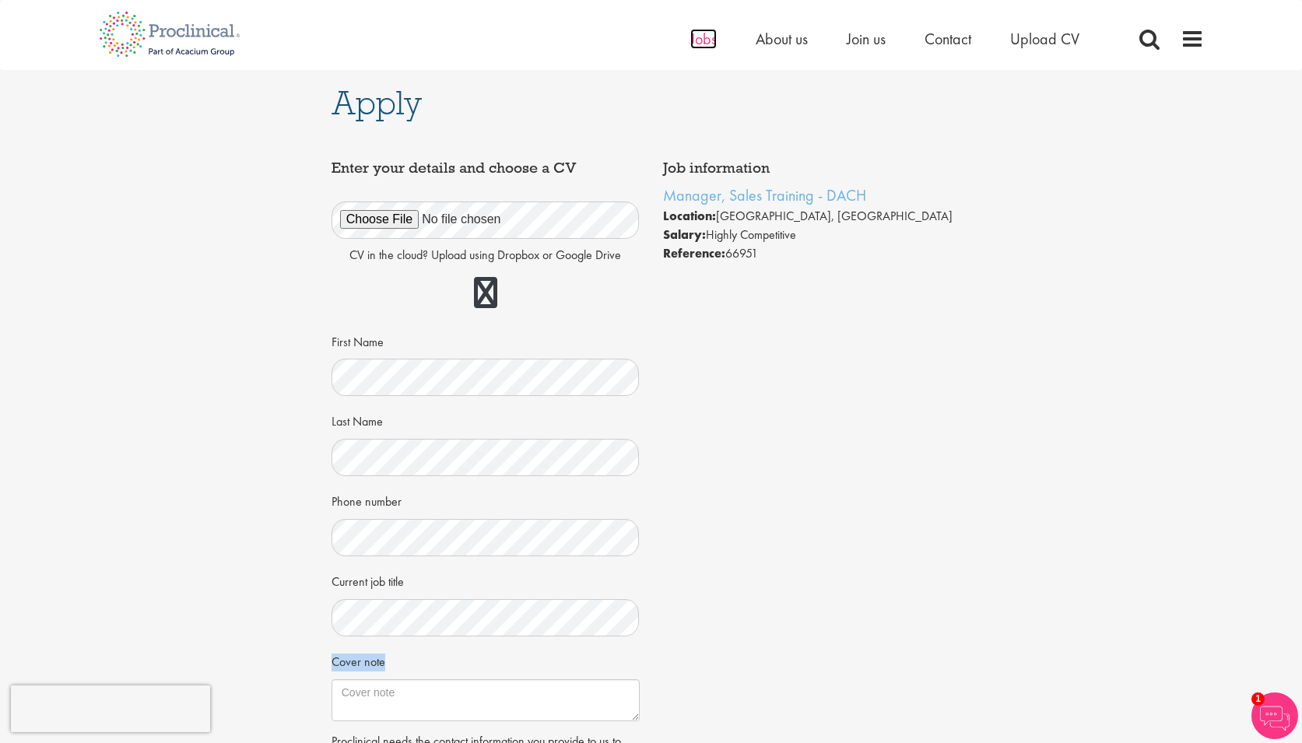
click at [691, 37] on span "Jobs" at bounding box center [703, 39] width 26 height 20
